Goal: Find specific page/section: Find specific page/section

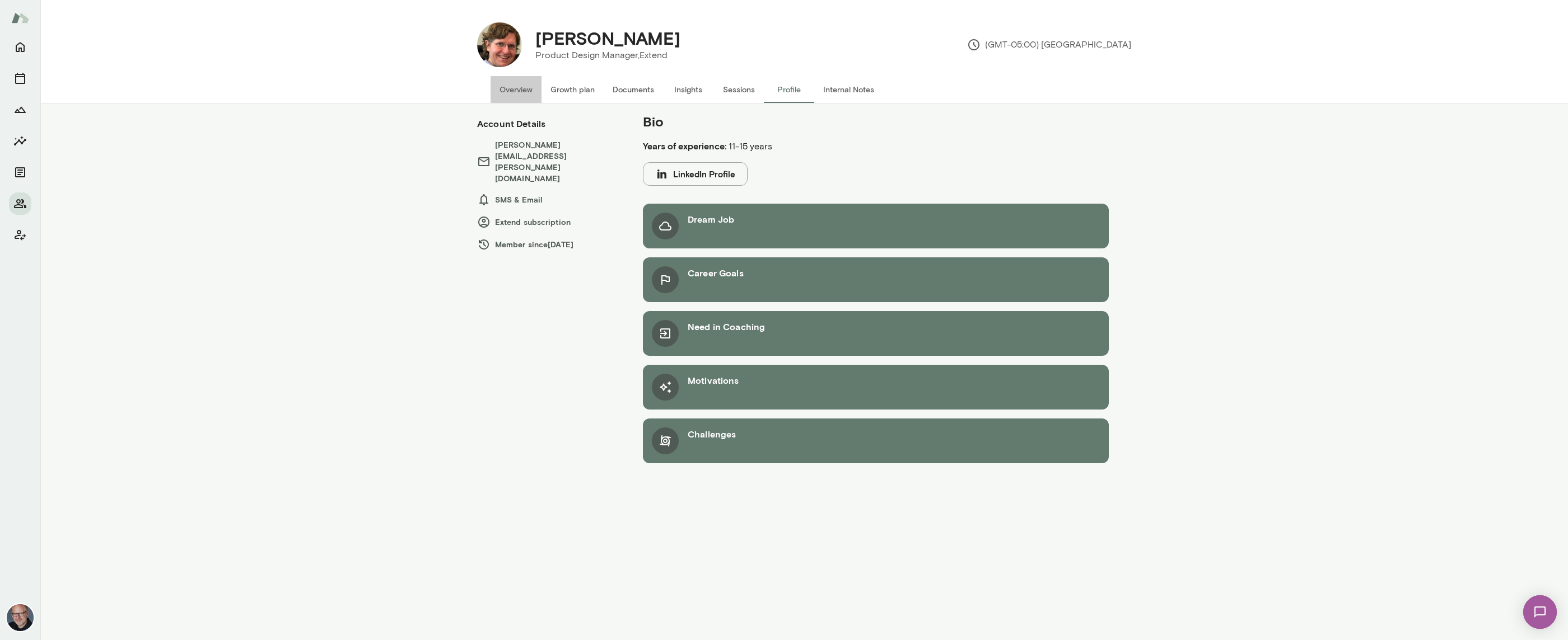
click at [526, 88] on button "Overview" at bounding box center [516, 89] width 51 height 27
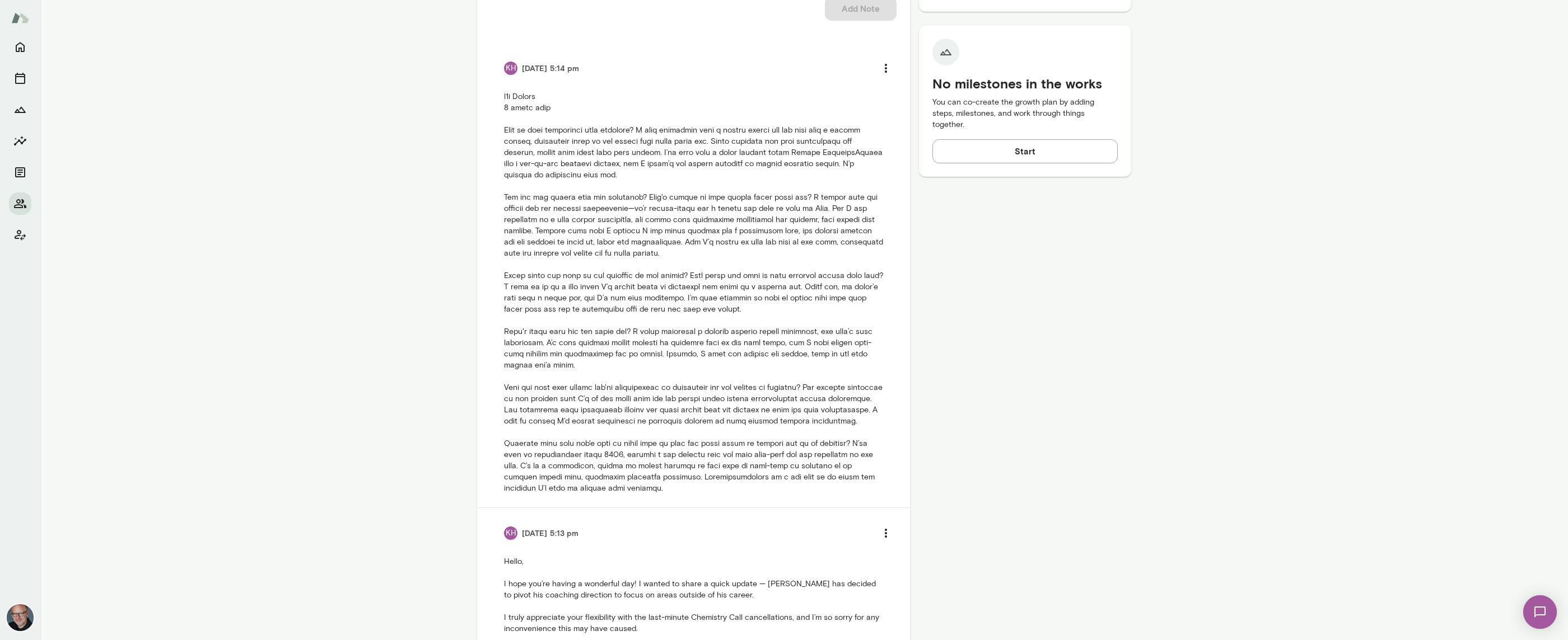
scroll to position [631, 0]
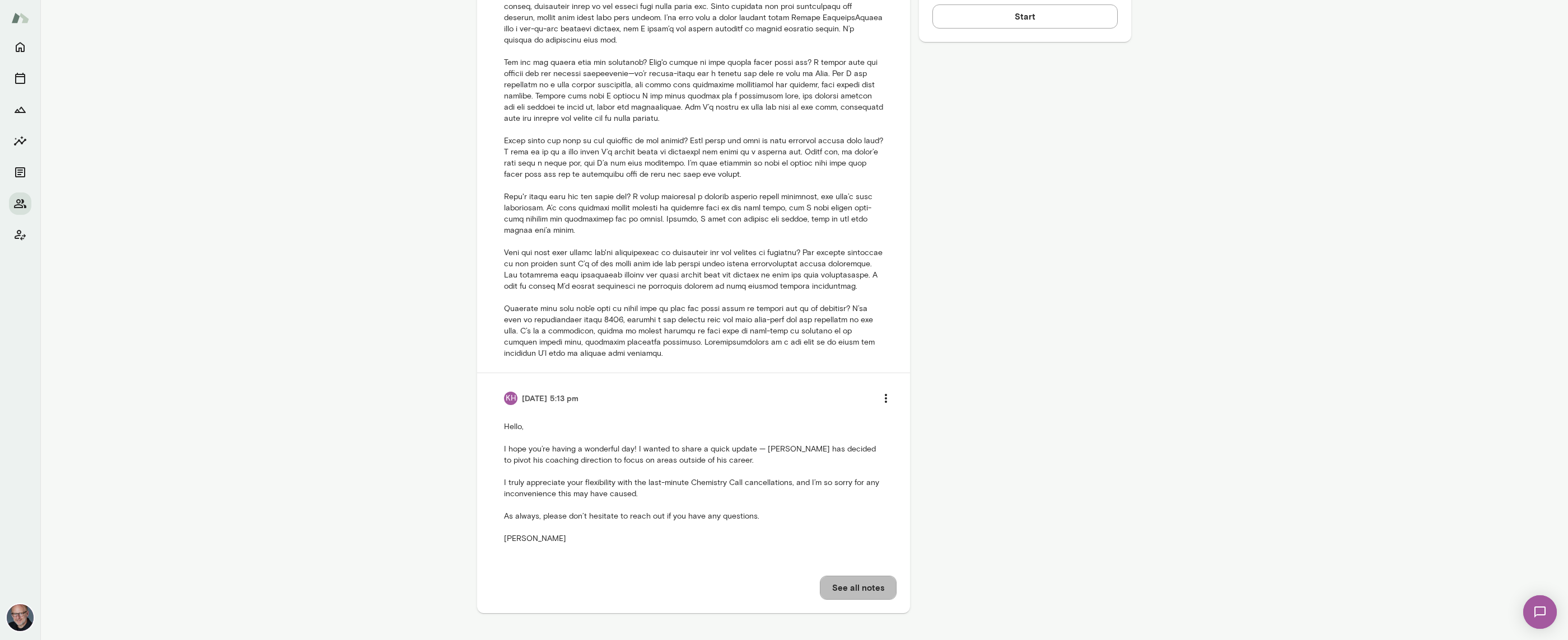
click at [847, 594] on button "See all notes" at bounding box center [857, 587] width 77 height 23
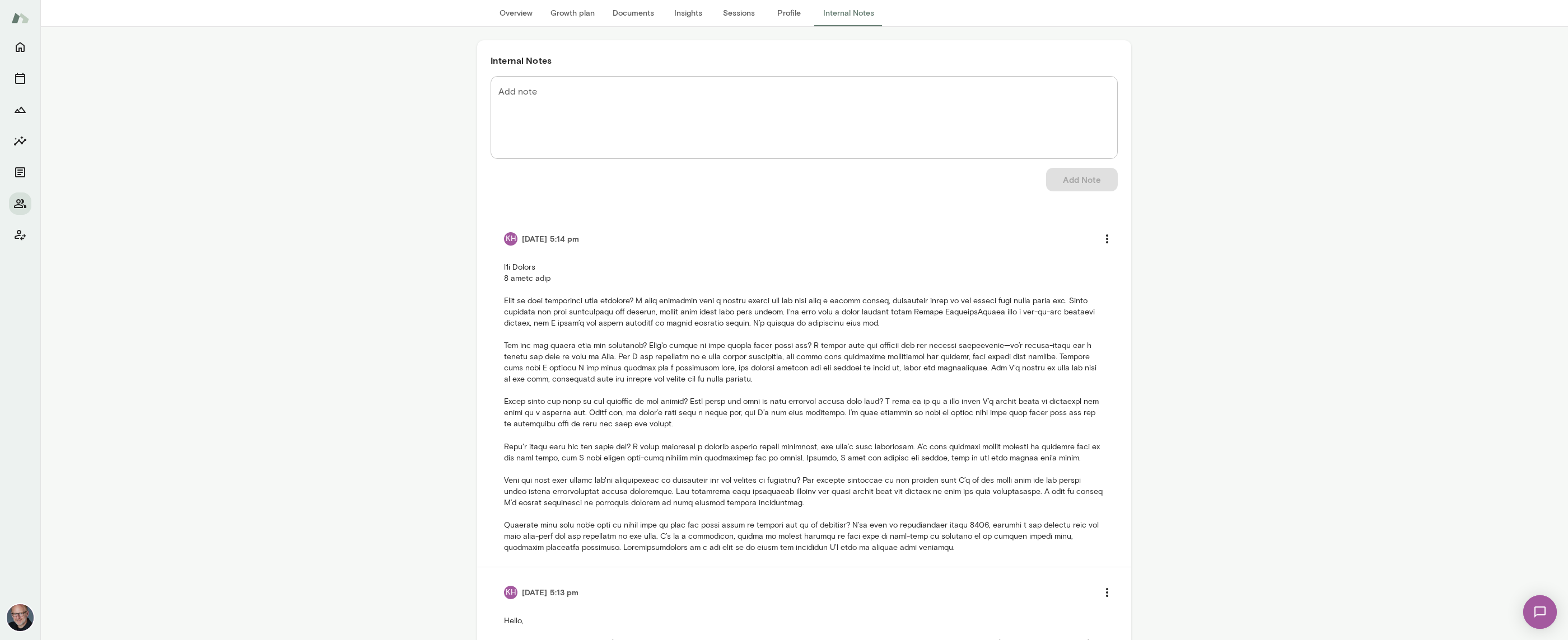
scroll to position [27, 0]
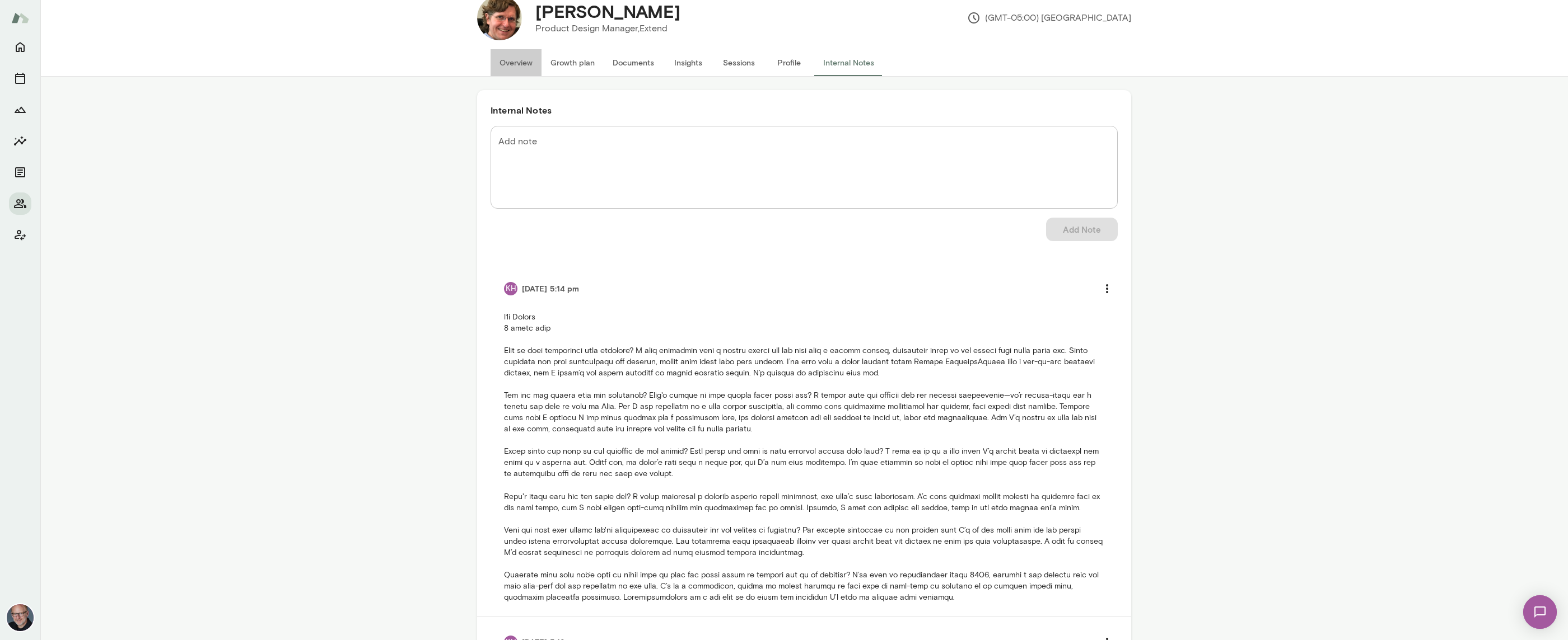
click at [520, 68] on button "Overview" at bounding box center [516, 62] width 51 height 27
